Goal: Find specific page/section: Find specific page/section

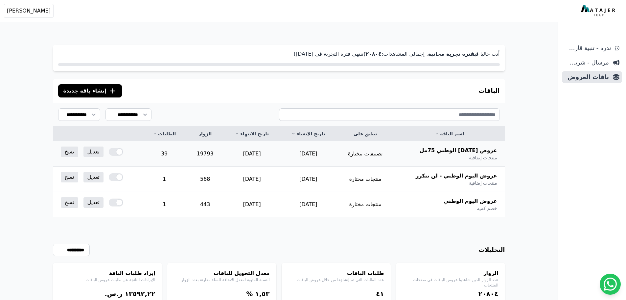
click at [214, 153] on td "19793" at bounding box center [205, 153] width 37 height 25
click at [167, 157] on td "39" at bounding box center [164, 153] width 44 height 25
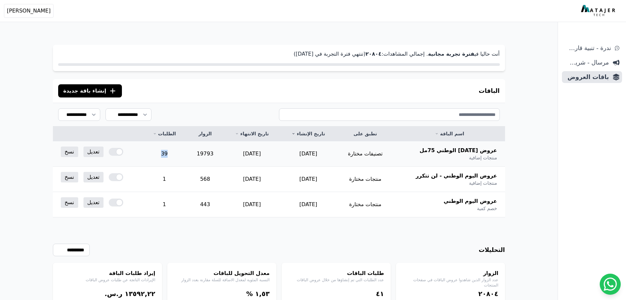
click at [167, 157] on td "39" at bounding box center [164, 153] width 44 height 25
click at [587, 63] on span "مرسال - شريط دعاية" at bounding box center [587, 62] width 44 height 9
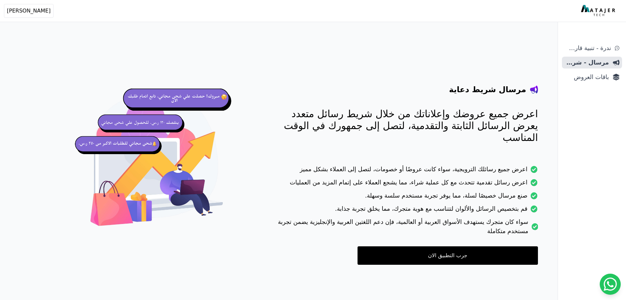
click at [585, 76] on span "باقات العروض" at bounding box center [587, 76] width 44 height 9
